Goal: Check status: Check status

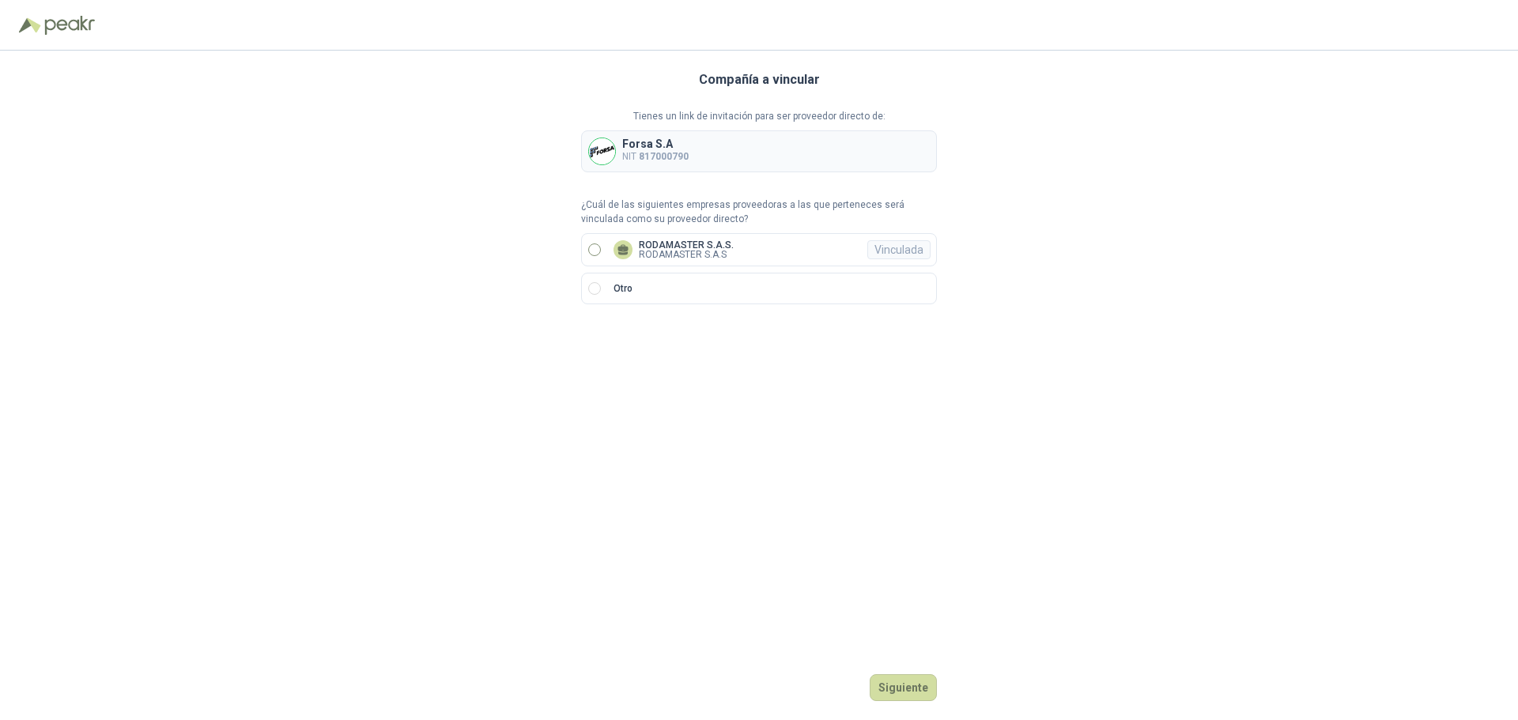
click at [606, 247] on label "RODAMASTER S.A.S. RODAMASTER S.A.S Vinculada" at bounding box center [759, 249] width 356 height 33
click at [917, 689] on button "Ingresar" at bounding box center [906, 687] width 62 height 27
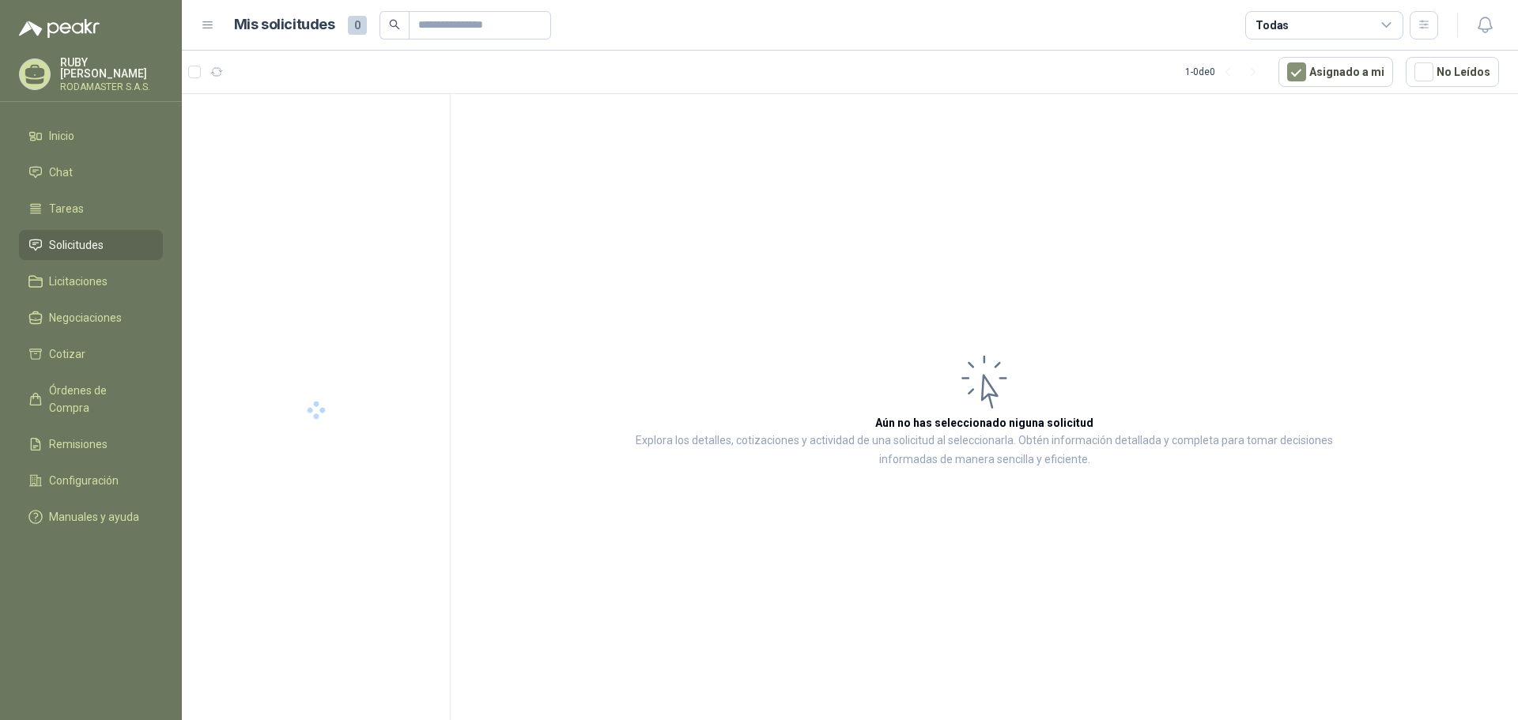
click at [104, 242] on li "Solicitudes" at bounding box center [90, 244] width 125 height 17
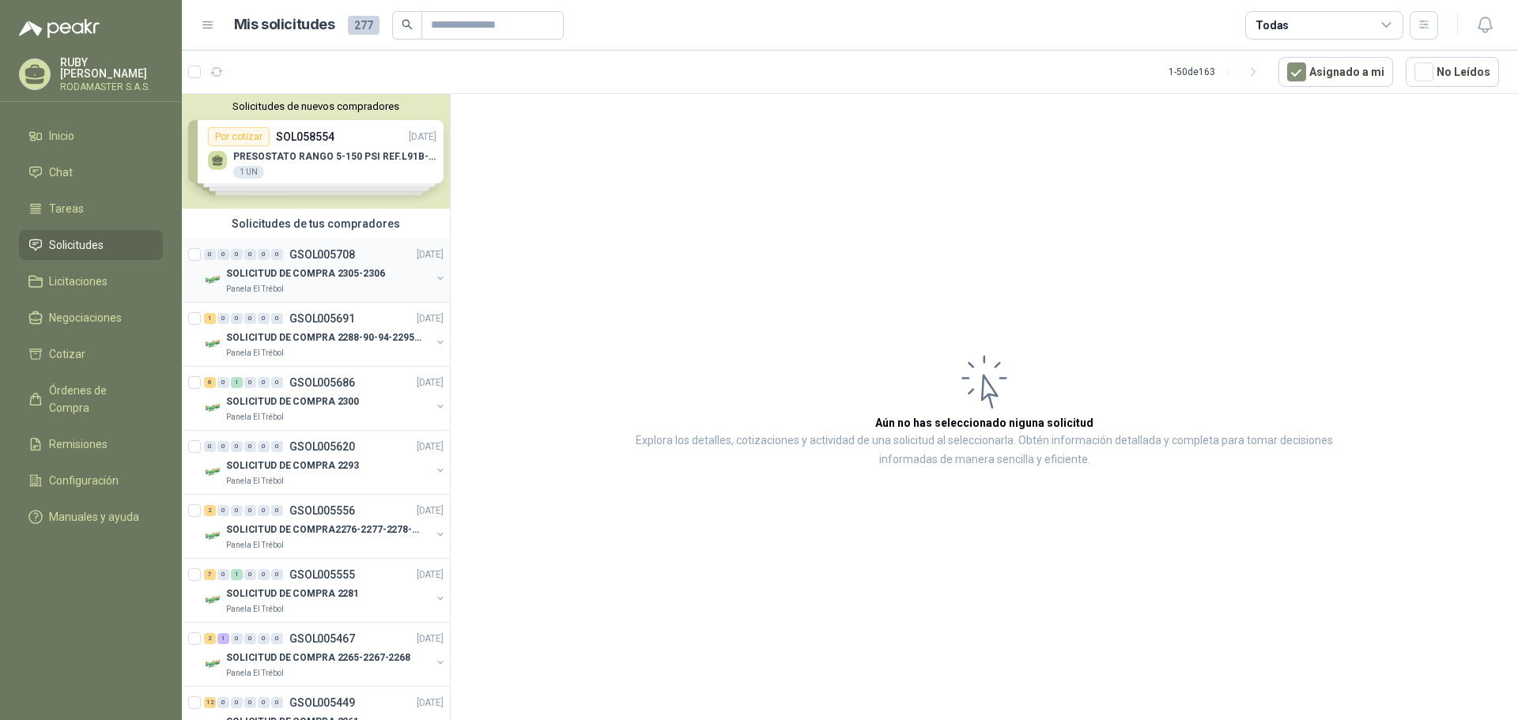
click at [350, 280] on p "SOLICITUD DE COMPRA 2305-2306" at bounding box center [305, 273] width 159 height 15
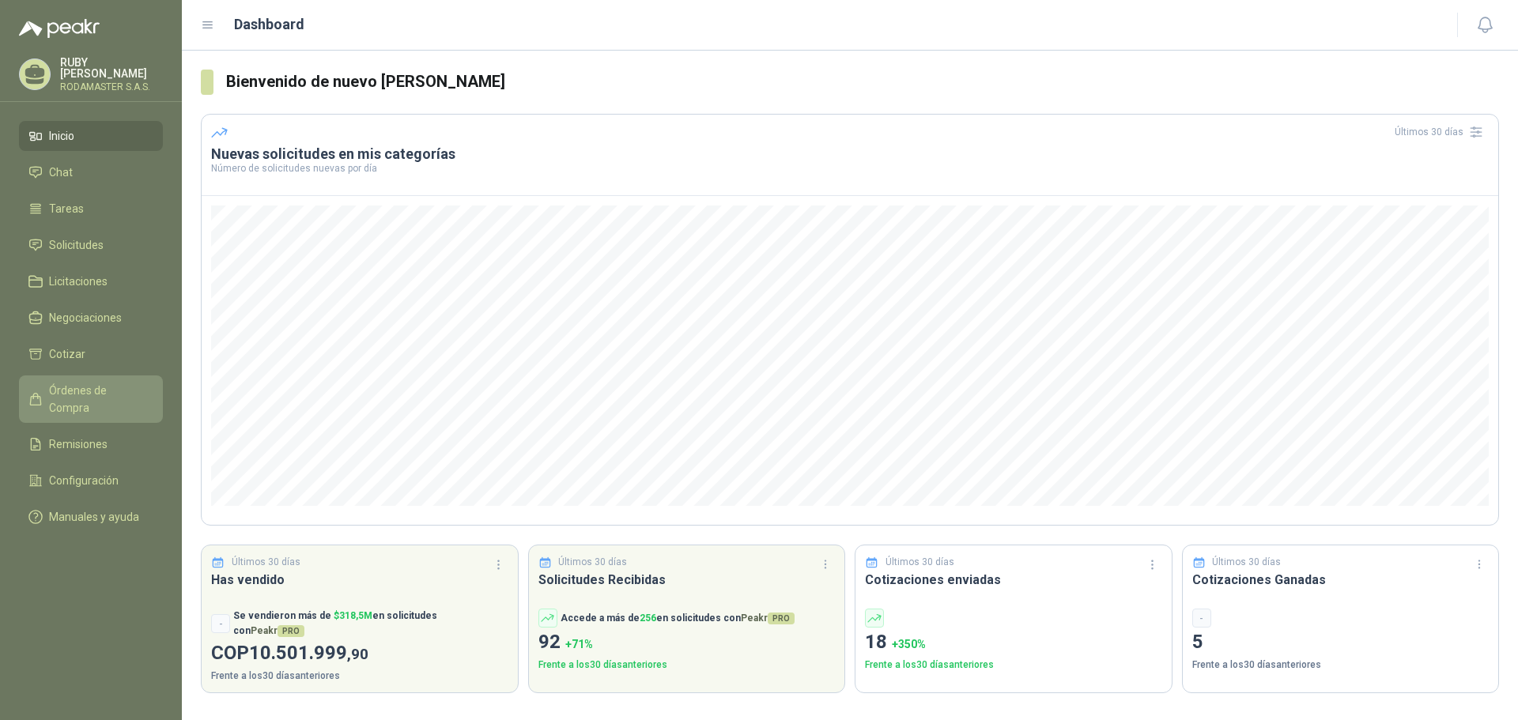
click at [100, 376] on link "Órdenes de Compra" at bounding box center [91, 399] width 144 height 47
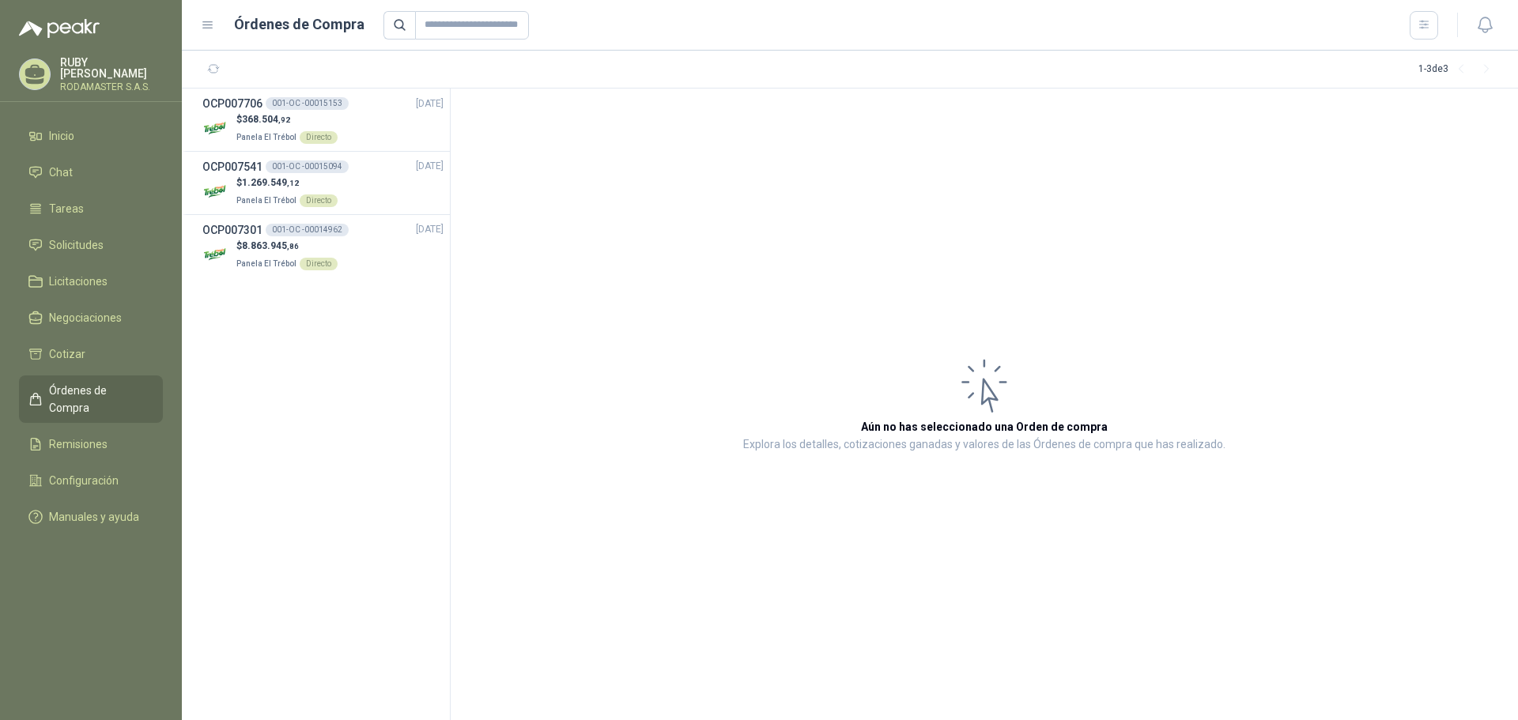
click at [105, 62] on p "[PERSON_NAME]" at bounding box center [111, 68] width 103 height 22
click at [391, 332] on section "OCP007706 001-OC -00015153 30/09/25 $ 368.504 ,92 Panela El Trébol Directo OCP0…" at bounding box center [316, 405] width 269 height 632
